Goal: Task Accomplishment & Management: Use online tool/utility

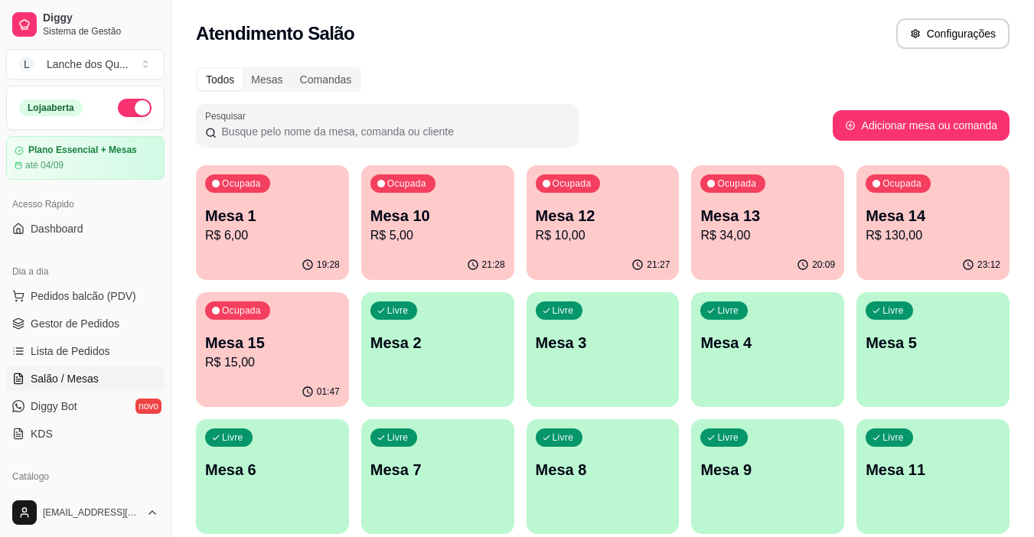
click at [290, 215] on p "Mesa 1" at bounding box center [272, 215] width 135 height 21
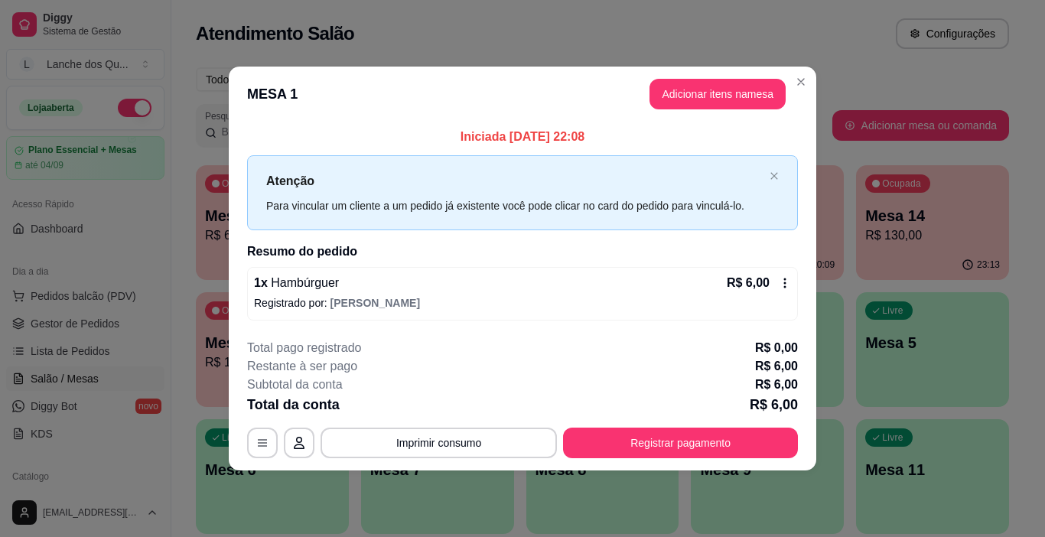
click at [647, 297] on p "Registrado por: [PERSON_NAME]" at bounding box center [522, 302] width 537 height 15
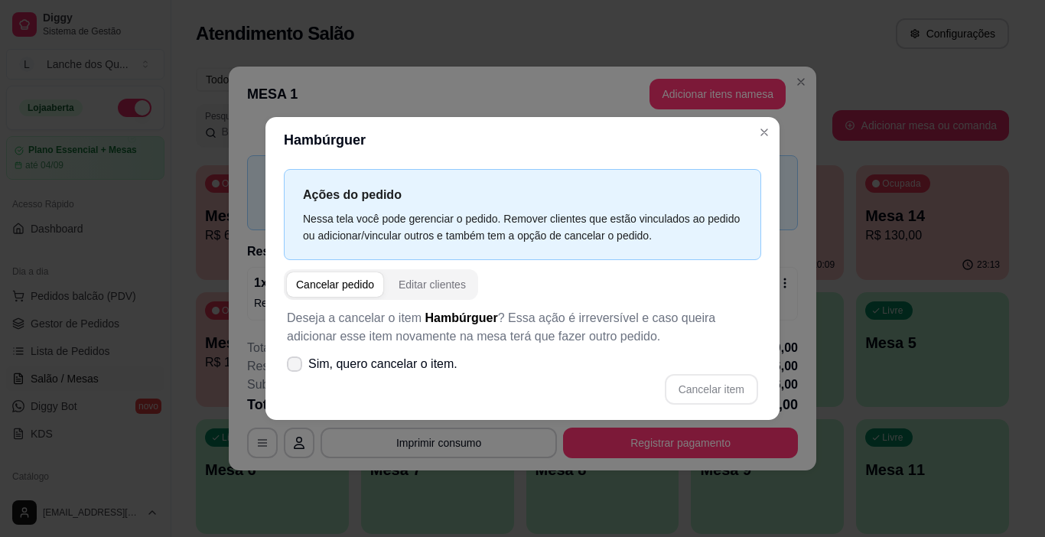
click at [291, 369] on icon at bounding box center [294, 364] width 12 height 9
click at [291, 369] on input "Sim, quero cancelar o item." at bounding box center [291, 372] width 10 height 10
checkbox input "true"
click at [689, 392] on button "Cancelar item" at bounding box center [711, 389] width 93 height 31
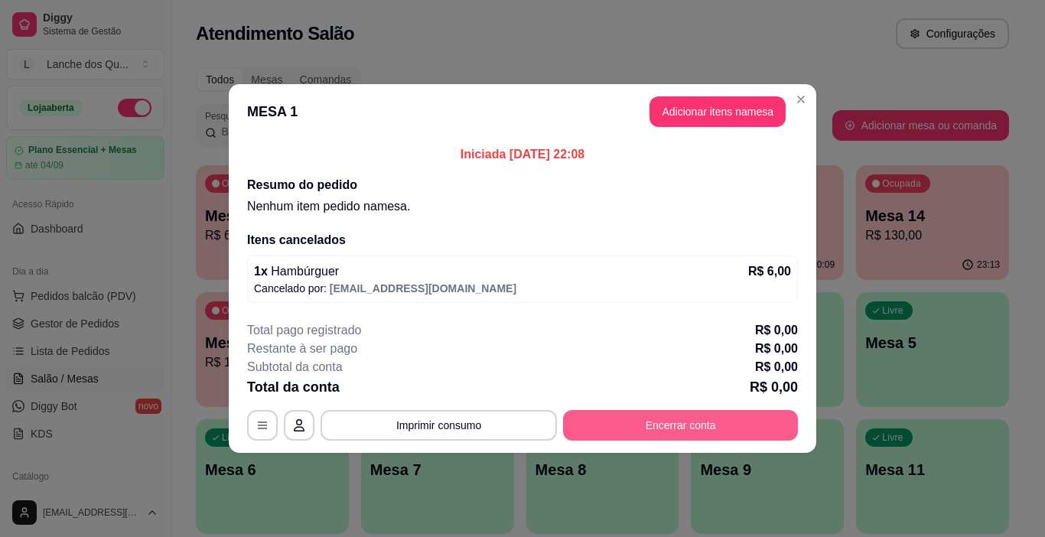
click at [748, 427] on button "Encerrar conta" at bounding box center [680, 425] width 235 height 31
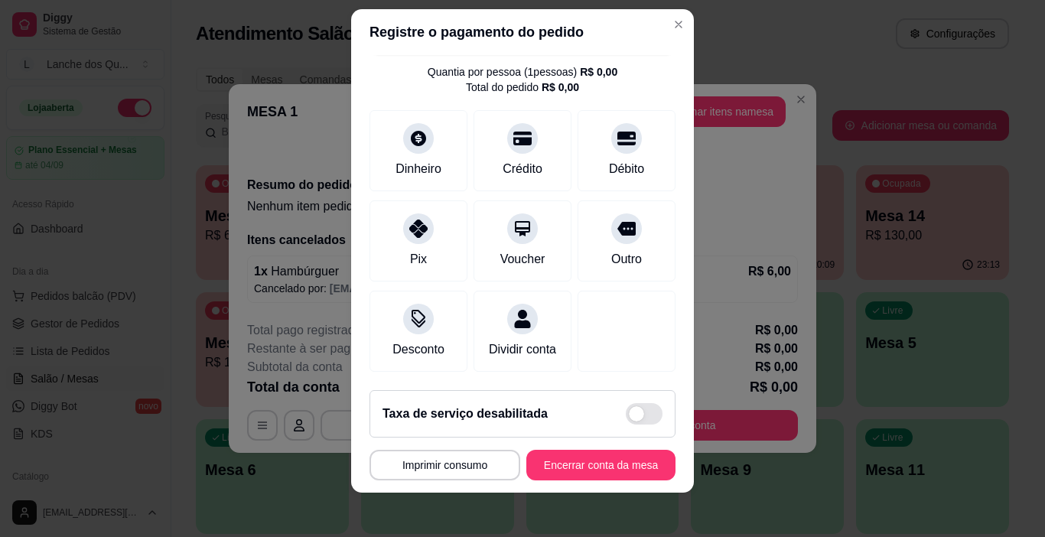
scroll to position [22, 0]
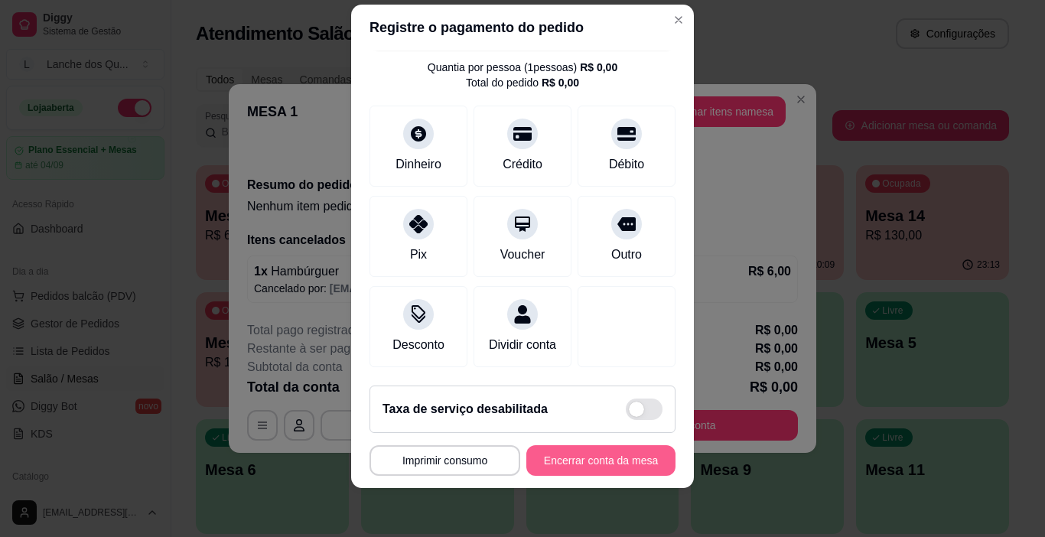
click at [589, 455] on button "Encerrar conta da mesa" at bounding box center [600, 460] width 149 height 31
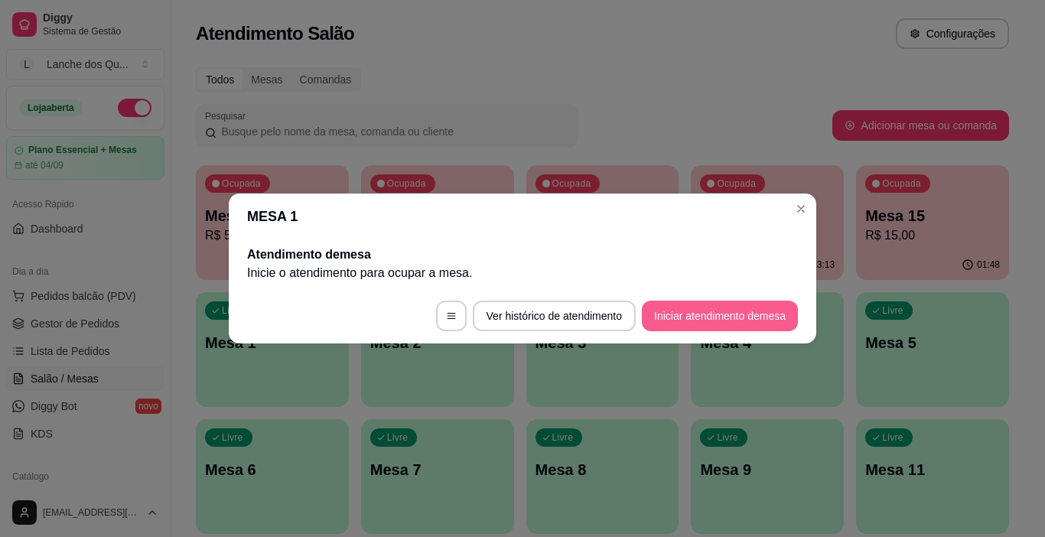
click at [712, 324] on button "Iniciar atendimento de mesa" at bounding box center [720, 316] width 156 height 31
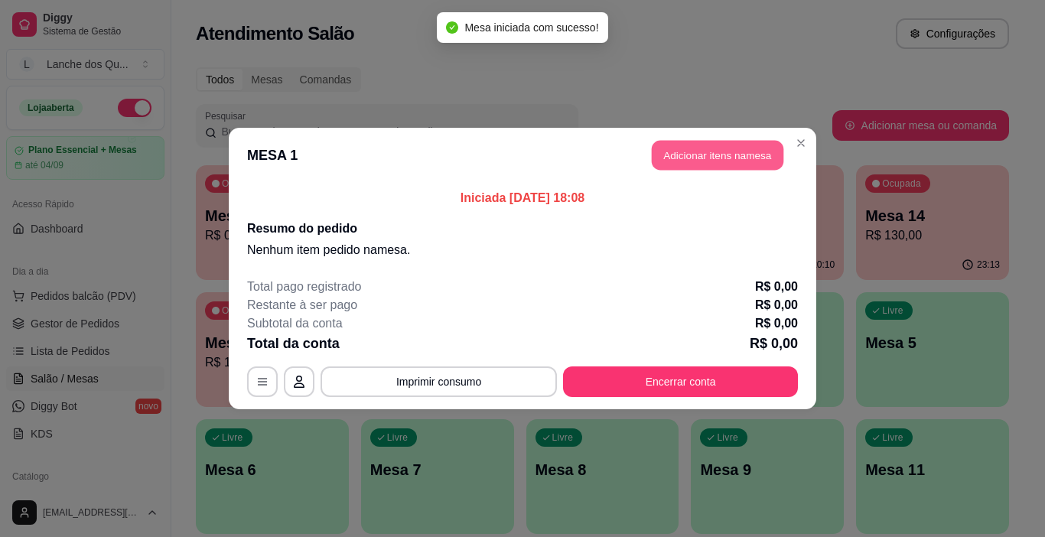
click at [705, 157] on button "Adicionar itens na mesa" at bounding box center [718, 156] width 132 height 30
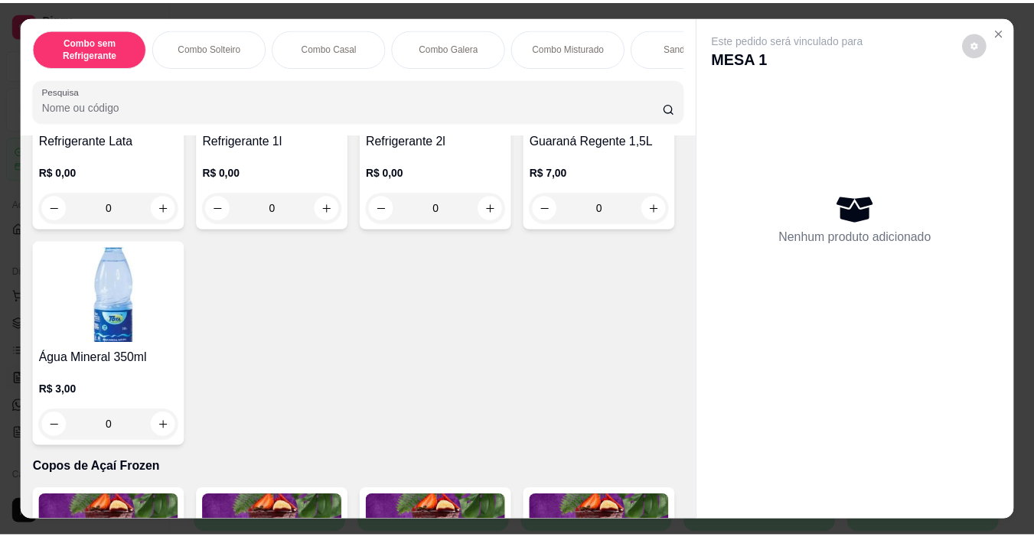
scroll to position [3596, 0]
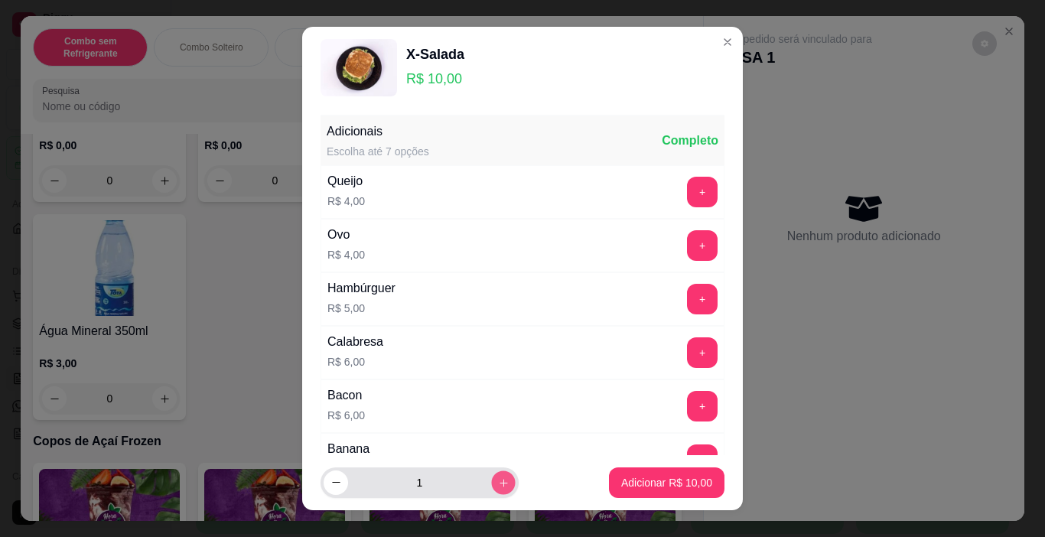
click at [498, 487] on icon "increase-product-quantity" at bounding box center [503, 482] width 11 height 11
type input "2"
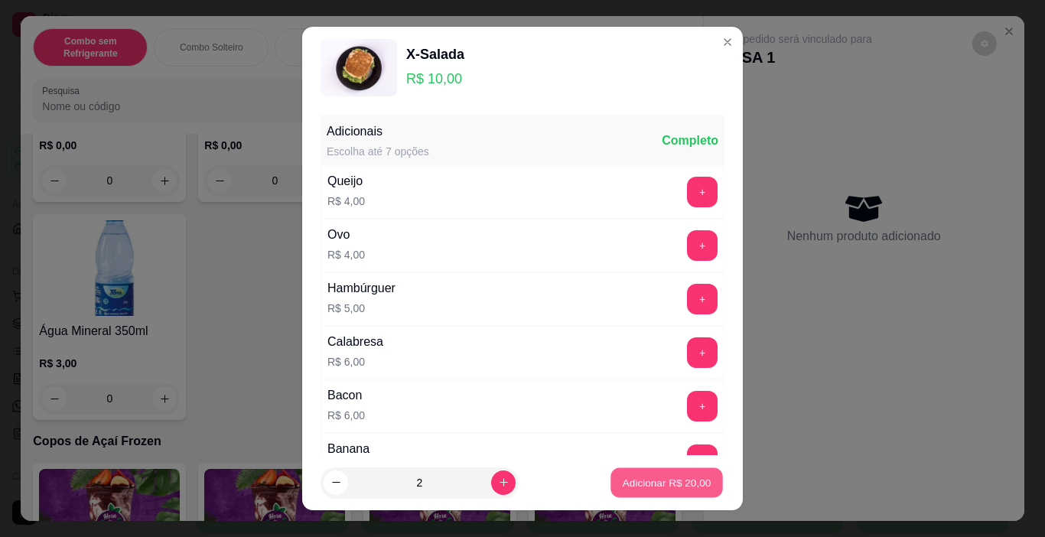
click at [647, 492] on button "Adicionar R$ 20,00" at bounding box center [667, 483] width 112 height 30
type input "2"
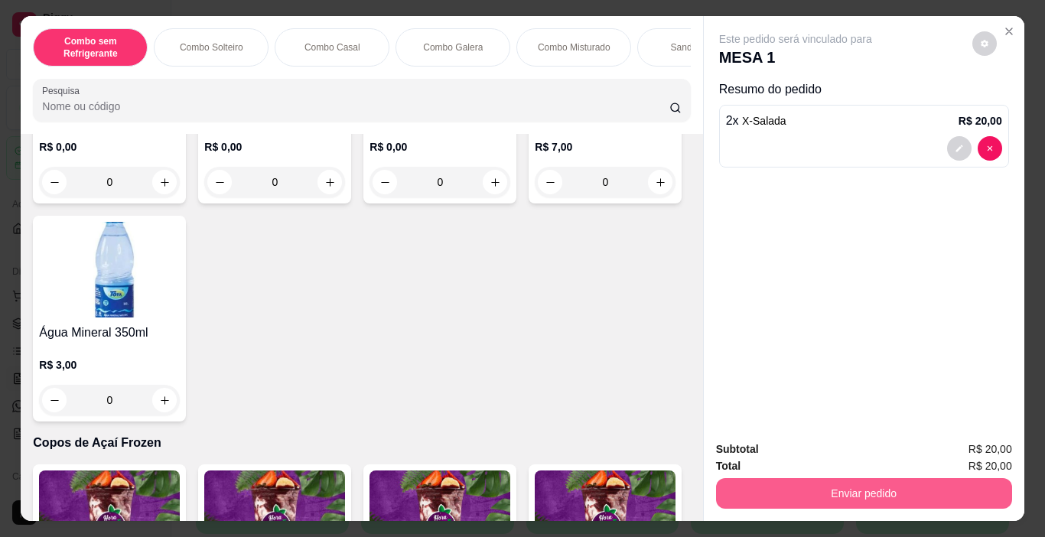
click at [835, 483] on button "Enviar pedido" at bounding box center [864, 493] width 296 height 31
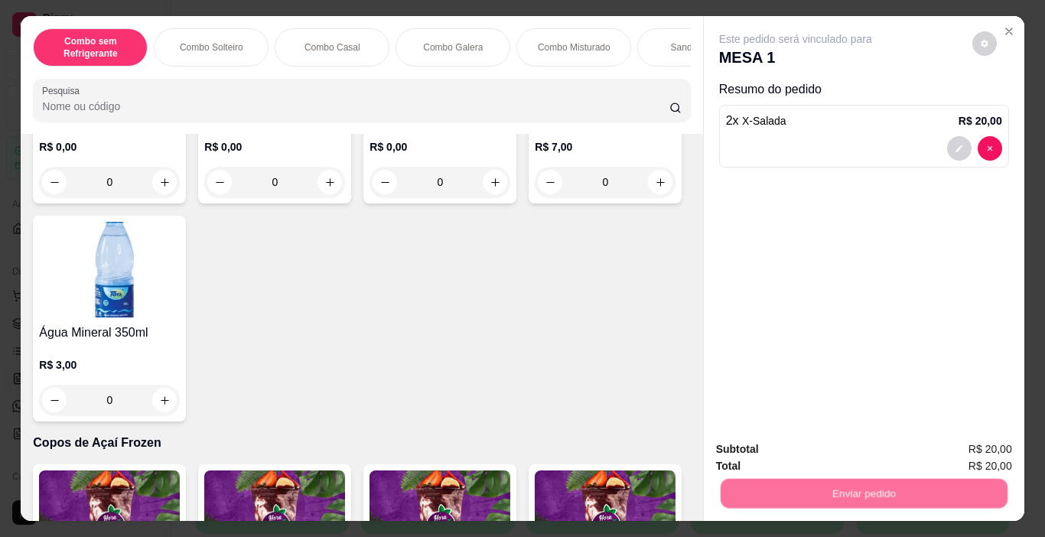
click at [808, 451] on button "Não registrar e enviar pedido" at bounding box center [813, 449] width 159 height 29
